Goal: Task Accomplishment & Management: Use online tool/utility

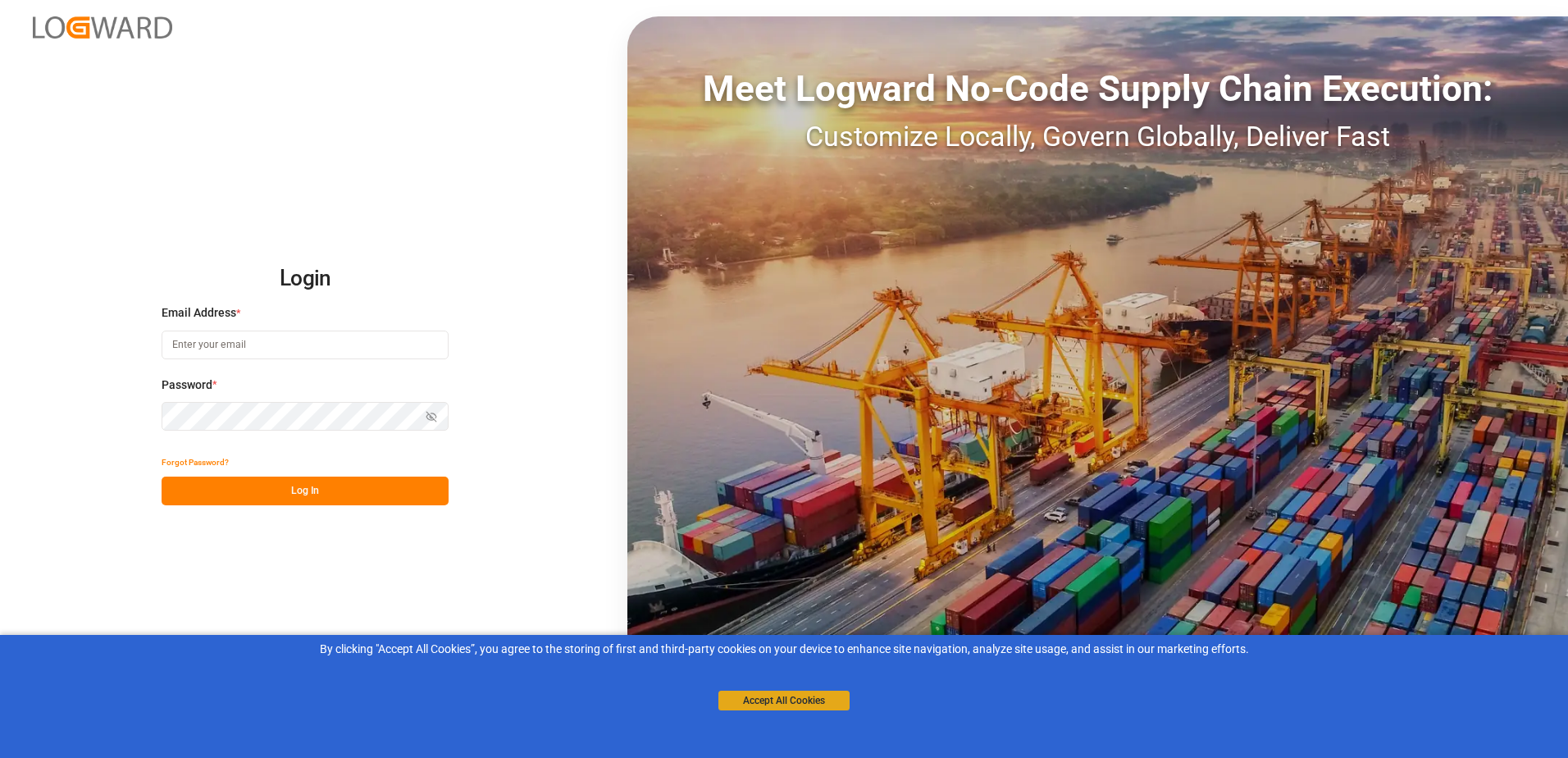
type input "[PERSON_NAME][EMAIL_ADDRESS][PERSON_NAME][DOMAIN_NAME]"
click at [797, 703] on button "Accept All Cookies" at bounding box center [784, 700] width 131 height 20
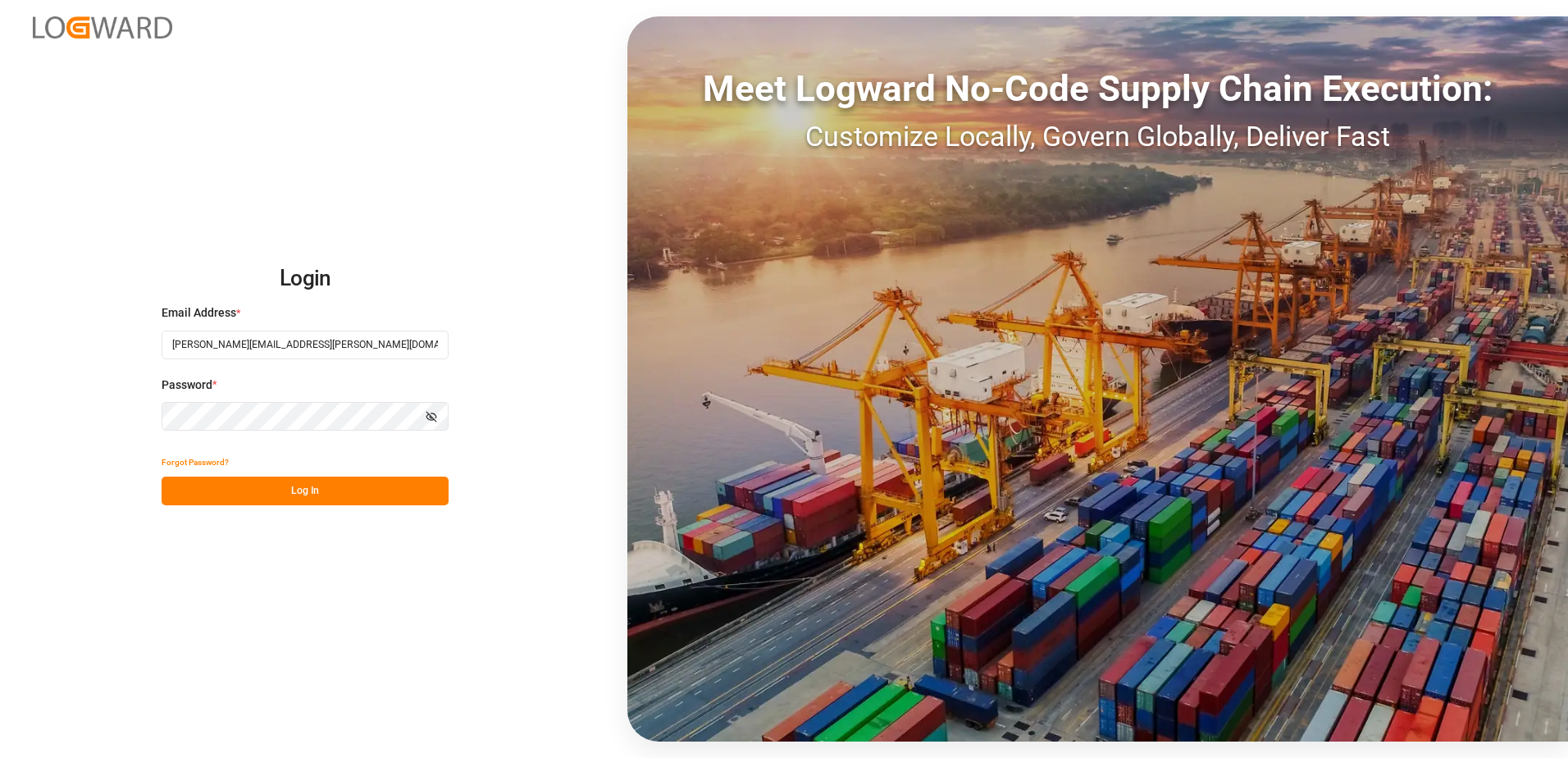
click at [313, 497] on button "Log In" at bounding box center [305, 490] width 287 height 29
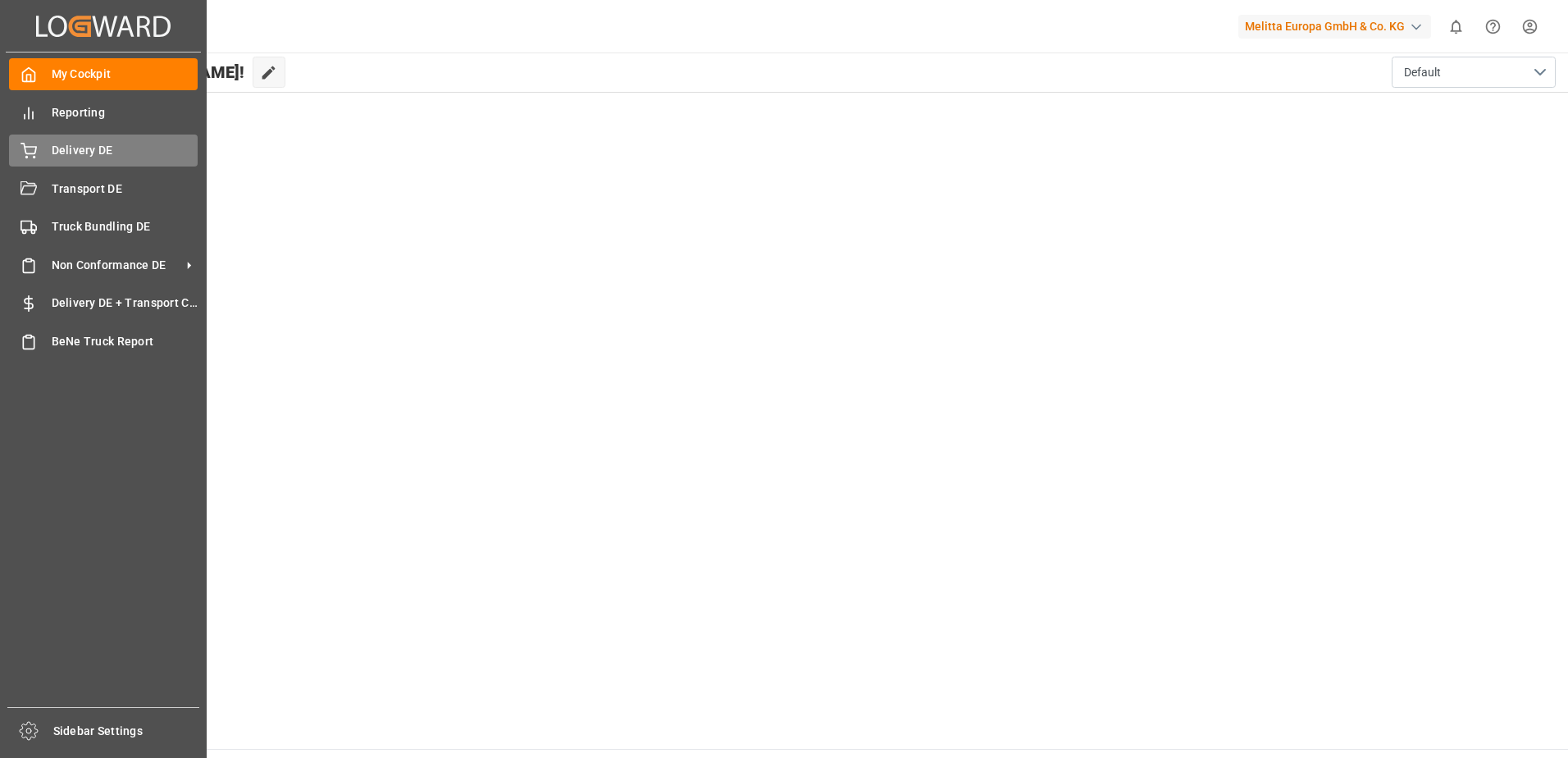
click at [73, 149] on span "Delivery DE" at bounding box center [125, 151] width 147 height 17
